Goal: Book appointment/travel/reservation

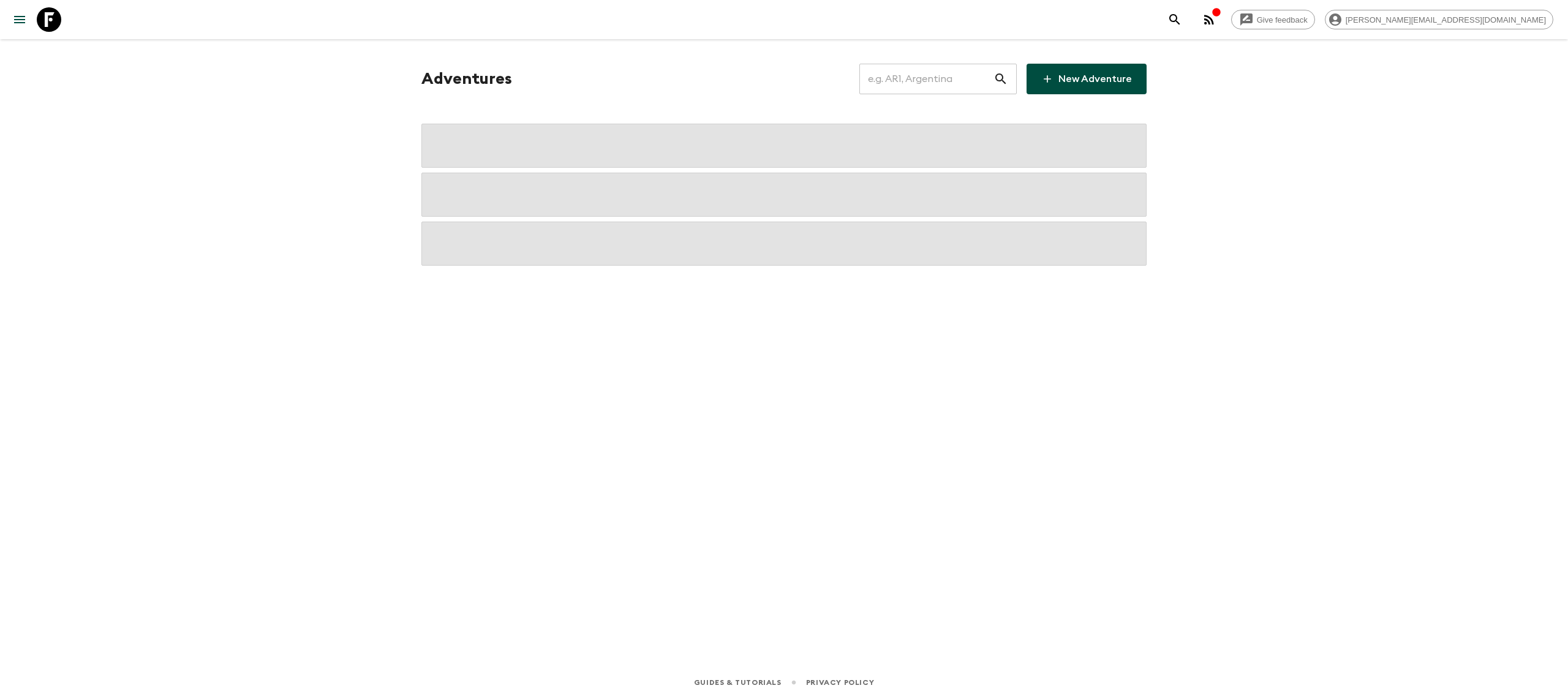
click at [955, 84] on input "text" at bounding box center [926, 79] width 134 height 34
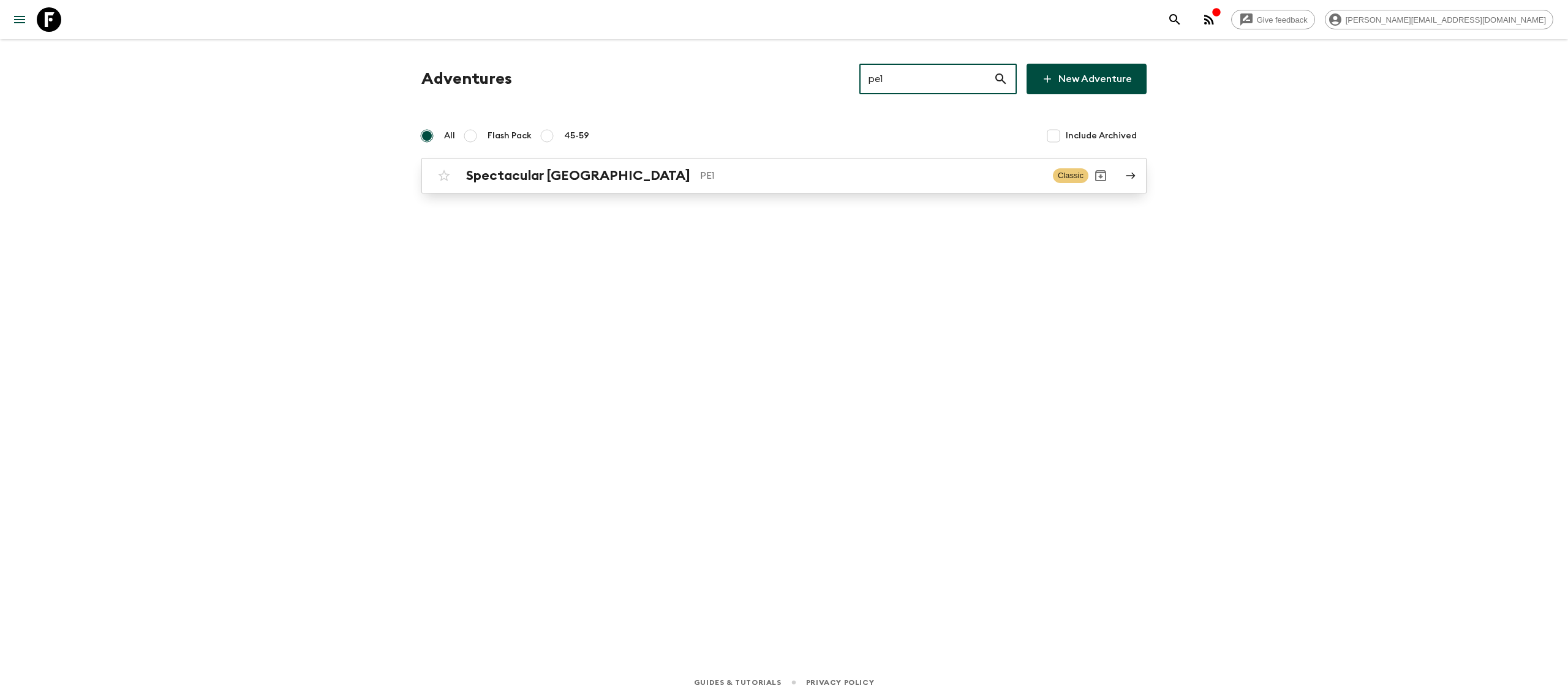
type input "pe1"
click at [700, 178] on p "PE1" at bounding box center [871, 176] width 343 height 15
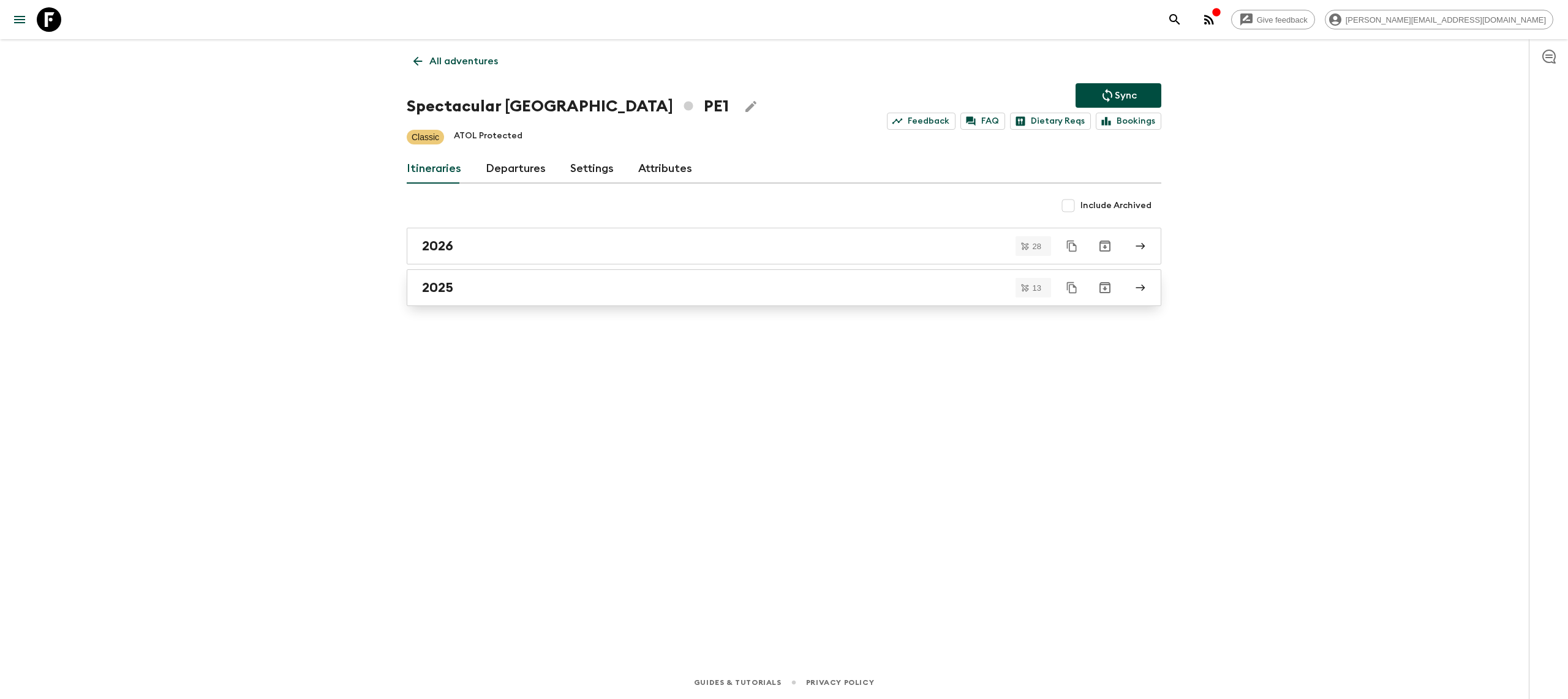
click at [465, 275] on link "2025" at bounding box center [784, 288] width 755 height 37
